Goal: Check status: Check status

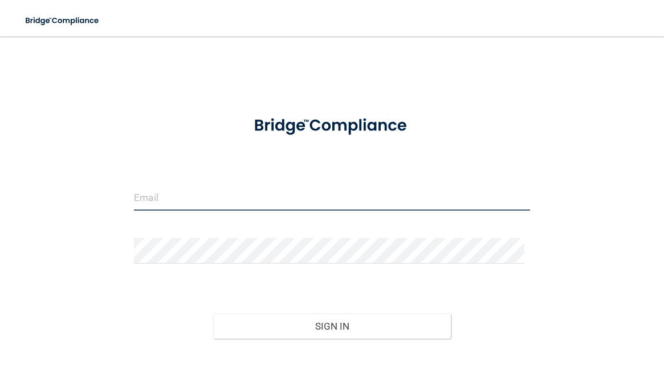
click at [242, 198] on input "email" at bounding box center [331, 198] width 395 height 26
type input "[PERSON_NAME][EMAIL_ADDRESS][DOMAIN_NAME]"
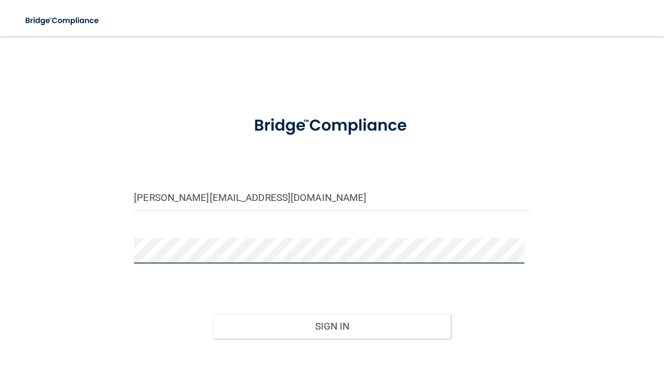
click at [213, 314] on button "Sign In" at bounding box center [332, 326] width 238 height 25
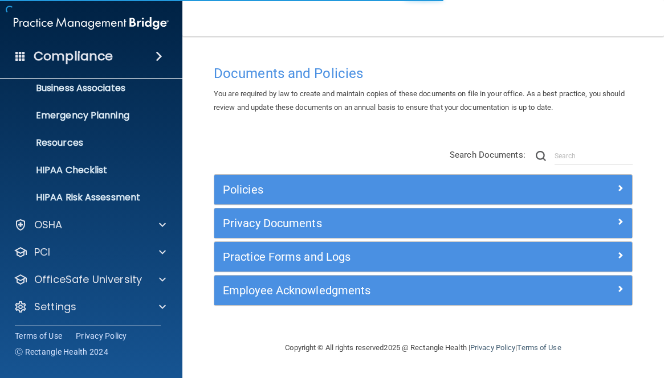
scroll to position [95, 0]
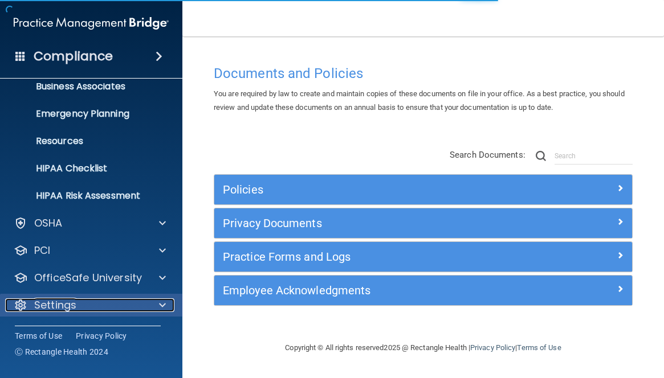
click at [105, 303] on div "Settings" at bounding box center [75, 305] width 141 height 14
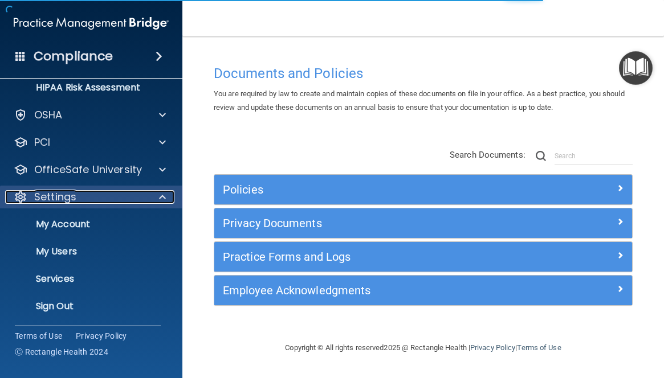
scroll to position [204, 0]
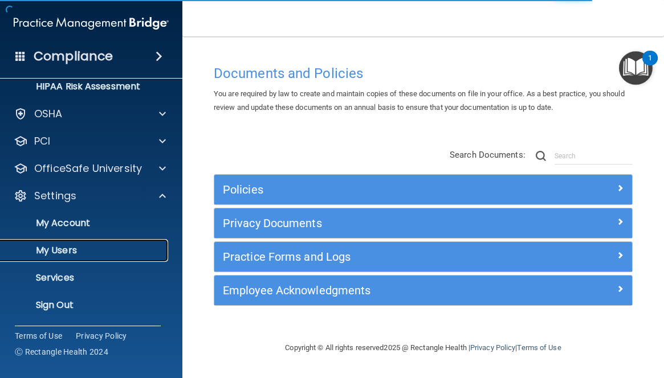
click at [94, 257] on link "My Users" at bounding box center [78, 250] width 179 height 23
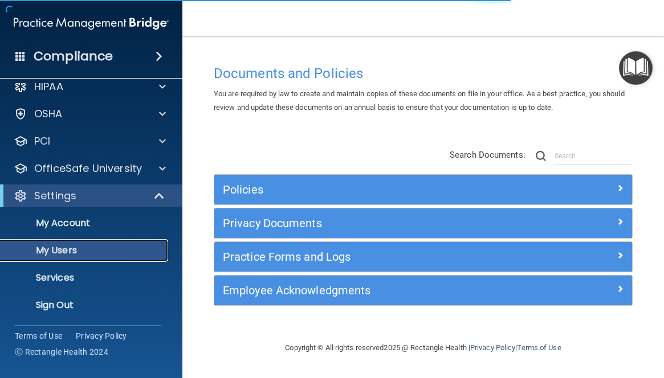
scroll to position [13, 0]
select select "20"
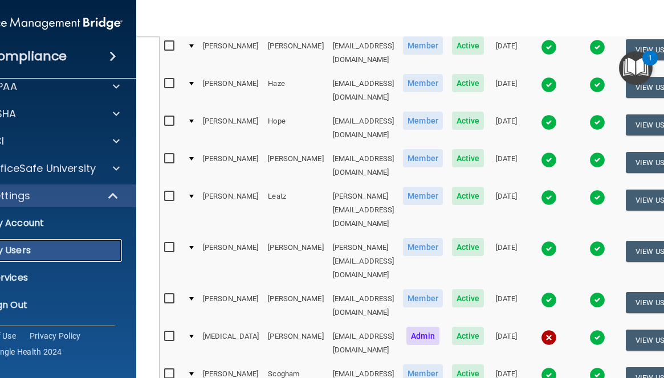
scroll to position [342, 0]
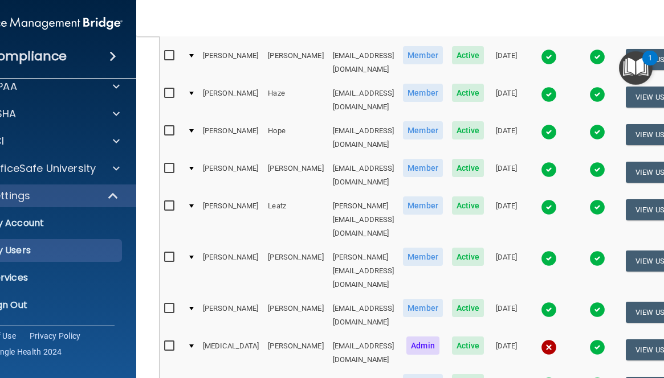
click at [557, 339] on img at bounding box center [549, 347] width 16 height 16
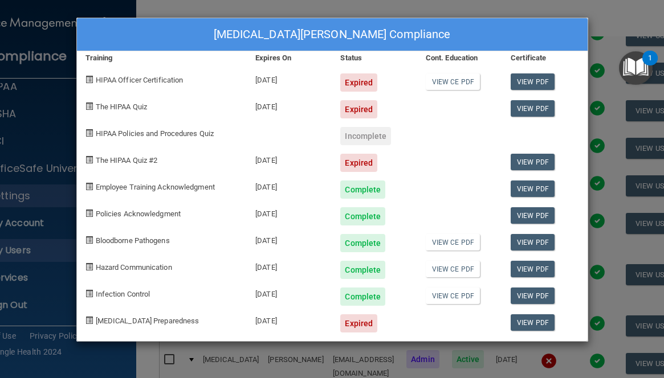
click at [608, 22] on div "[MEDICAL_DATA][PERSON_NAME] Compliance Training Expires On Status Cont. Educati…" at bounding box center [332, 189] width 664 height 378
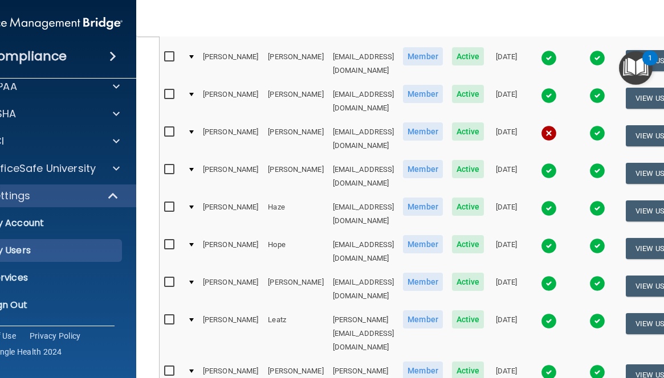
scroll to position [171, 0]
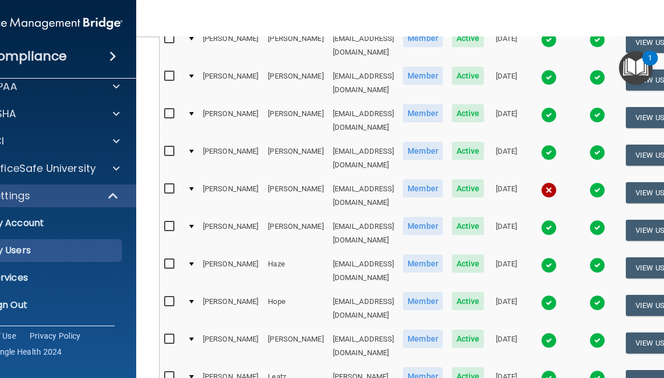
click at [557, 182] on img at bounding box center [549, 190] width 16 height 16
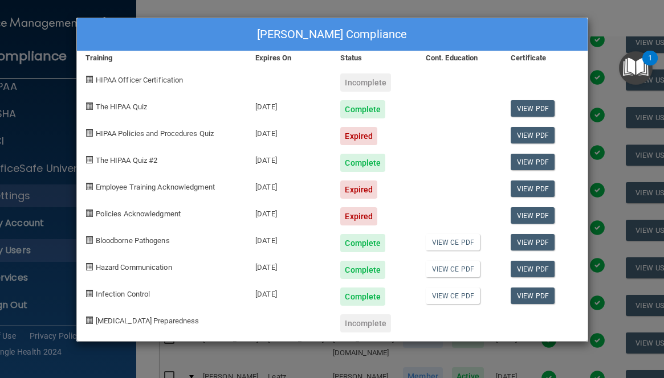
click at [597, 24] on div "[PERSON_NAME] Compliance Training Expires On Status Cont. Education Certificate…" at bounding box center [332, 189] width 664 height 378
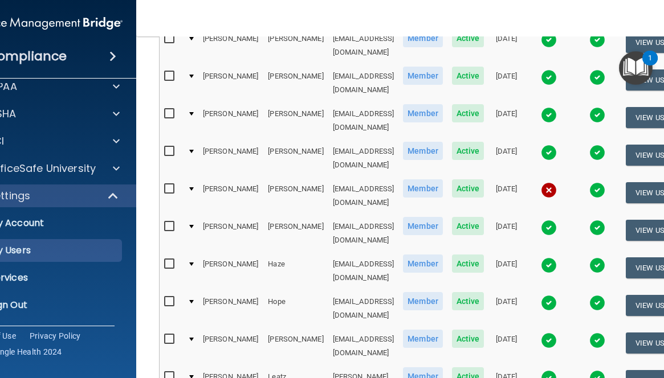
click at [522, 7] on nav "Toggle navigation [PERSON_NAME] [PERSON_NAME][EMAIL_ADDRESS][DOMAIN_NAME] Manag…" at bounding box center [423, 18] width 574 height 36
click at [557, 145] on img at bounding box center [549, 153] width 16 height 16
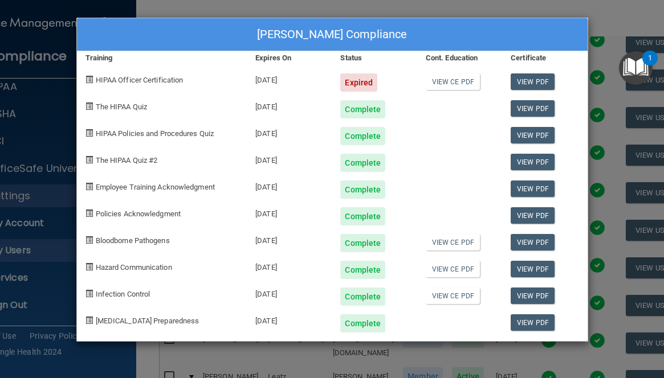
click at [601, 19] on div "[PERSON_NAME] Compliance Training Expires On Status Cont. Education Certificate…" at bounding box center [332, 189] width 664 height 378
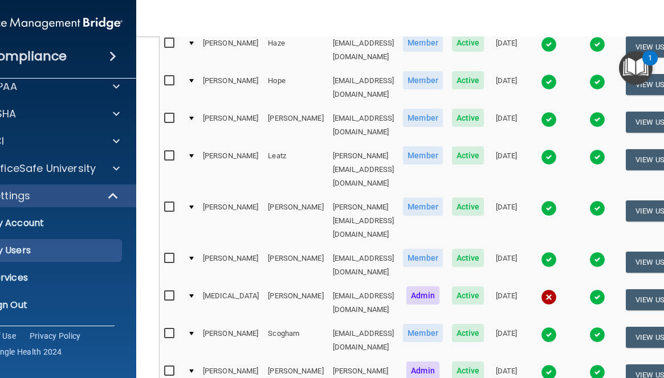
scroll to position [399, 0]
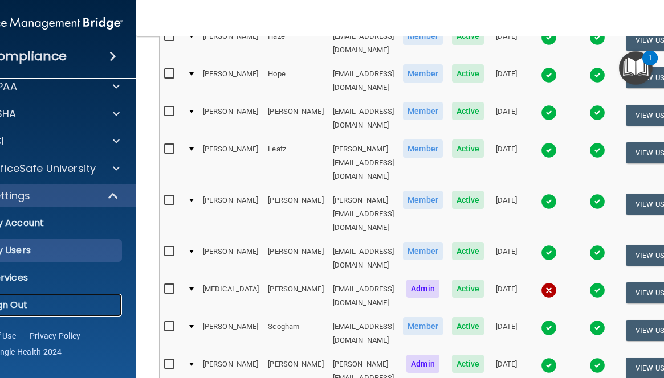
click at [43, 304] on p "Sign Out" at bounding box center [39, 305] width 156 height 11
